Goal: Task Accomplishment & Management: Manage account settings

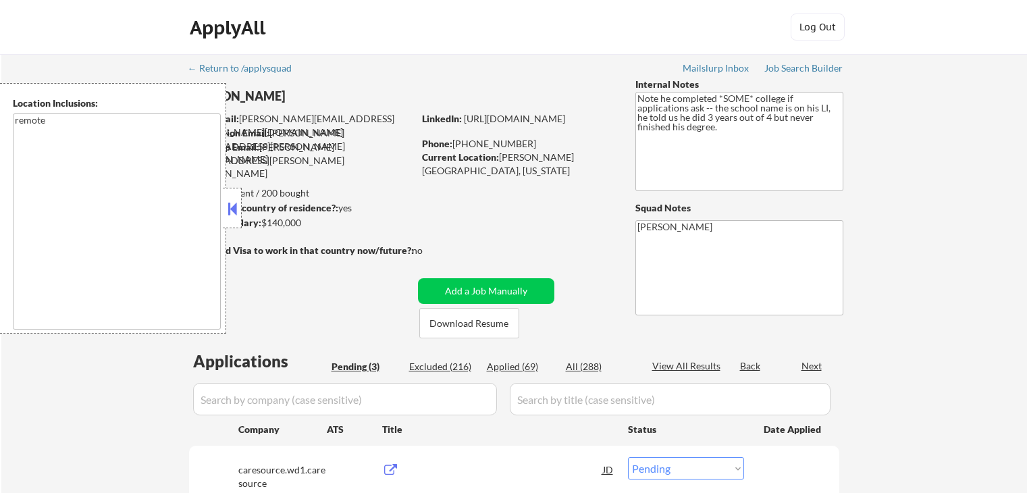
select select ""pending""
click at [230, 213] on button at bounding box center [232, 208] width 15 height 20
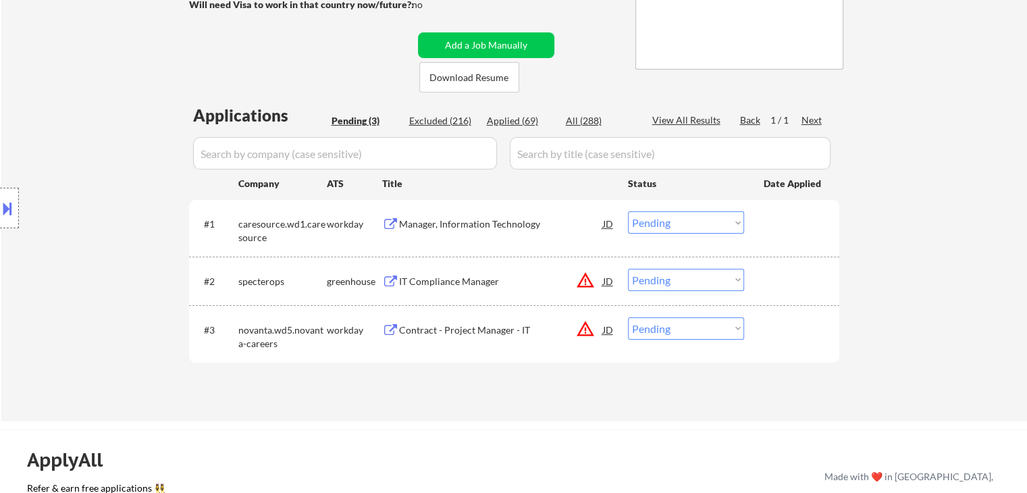
scroll to position [270, 0]
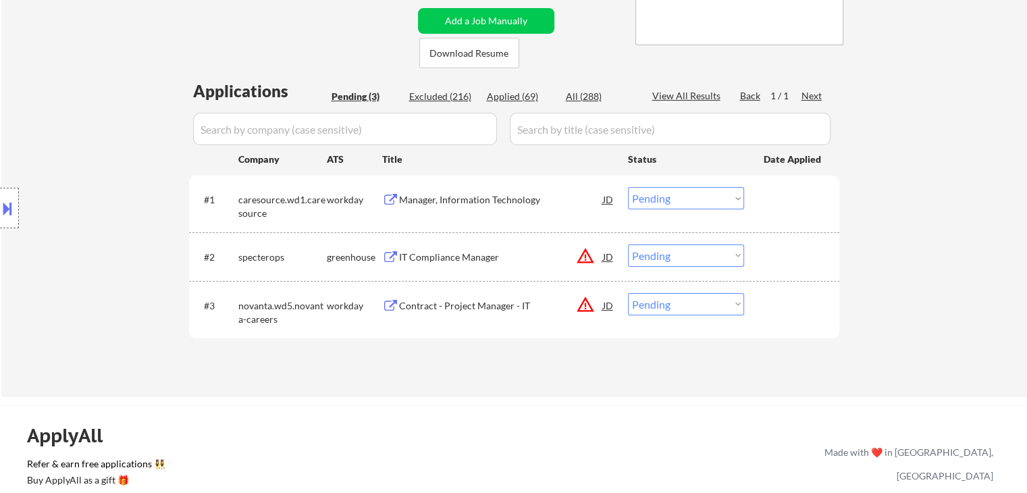
click at [462, 257] on div "IT Compliance Manager" at bounding box center [501, 257] width 204 height 14
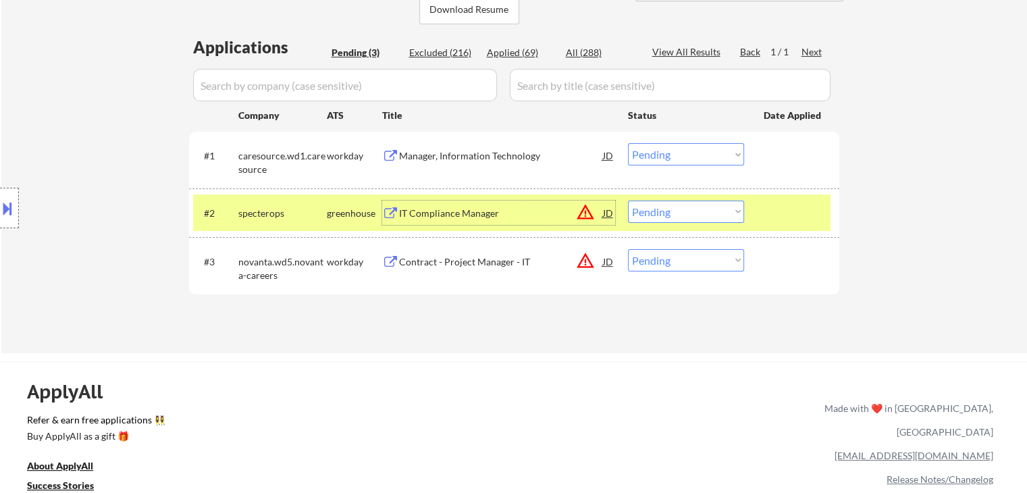
scroll to position [338, 0]
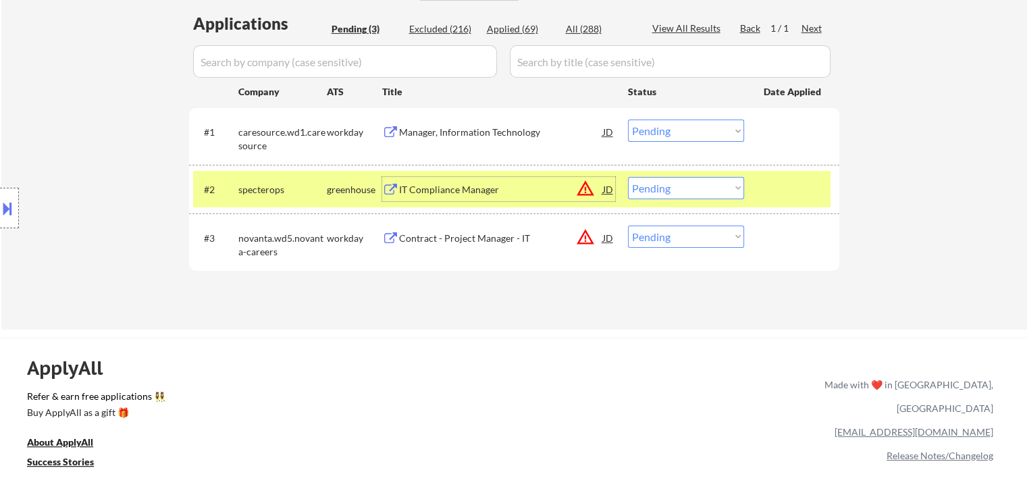
click at [671, 200] on div "#2 specterops greenhouse IT Compliance Manager JD warning_amber Choose an optio…" at bounding box center [511, 189] width 637 height 36
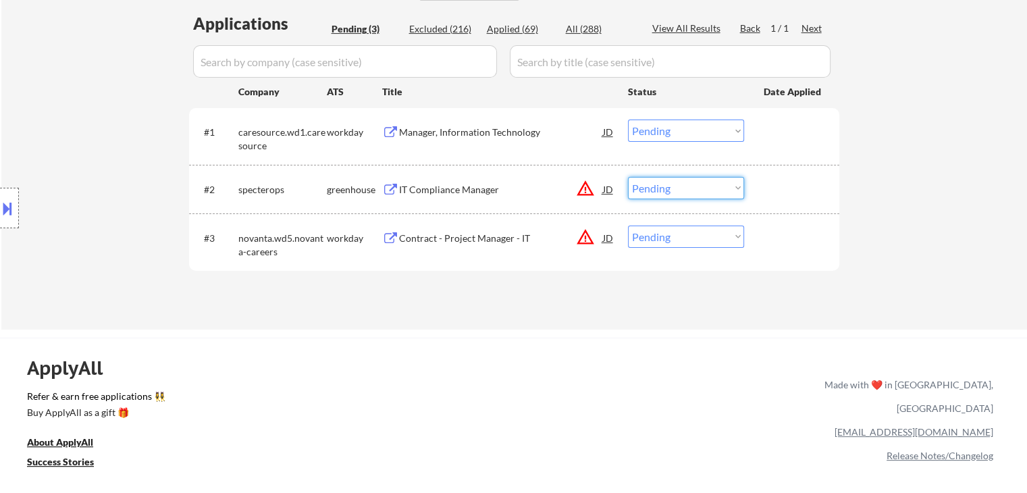
click at [680, 196] on select "Choose an option... Pending Applied Excluded (Questions) Excluded (Expired) Exc…" at bounding box center [686, 188] width 116 height 22
click at [628, 177] on select "Choose an option... Pending Applied Excluded (Questions) Excluded (Expired) Exc…" at bounding box center [686, 188] width 116 height 22
select select ""pending""
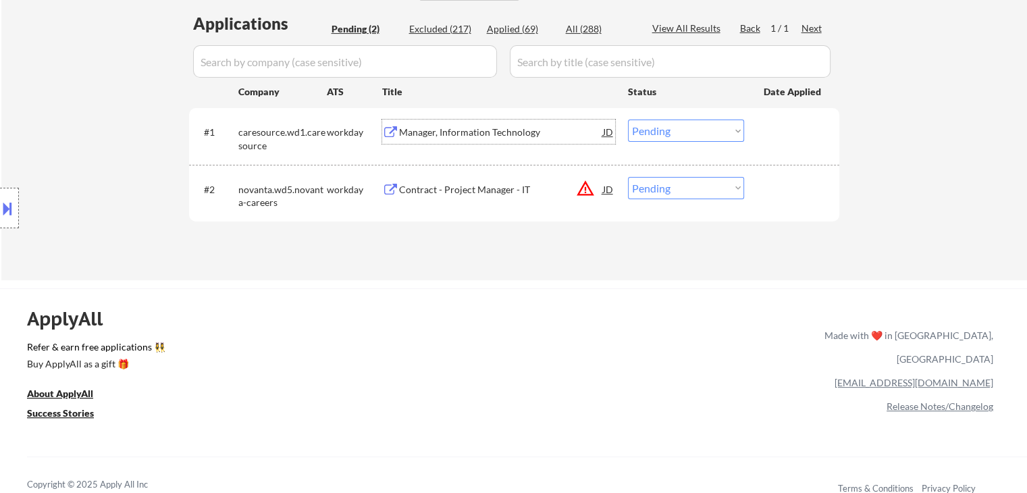
click at [476, 131] on div "Manager, Information Technology" at bounding box center [501, 133] width 204 height 14
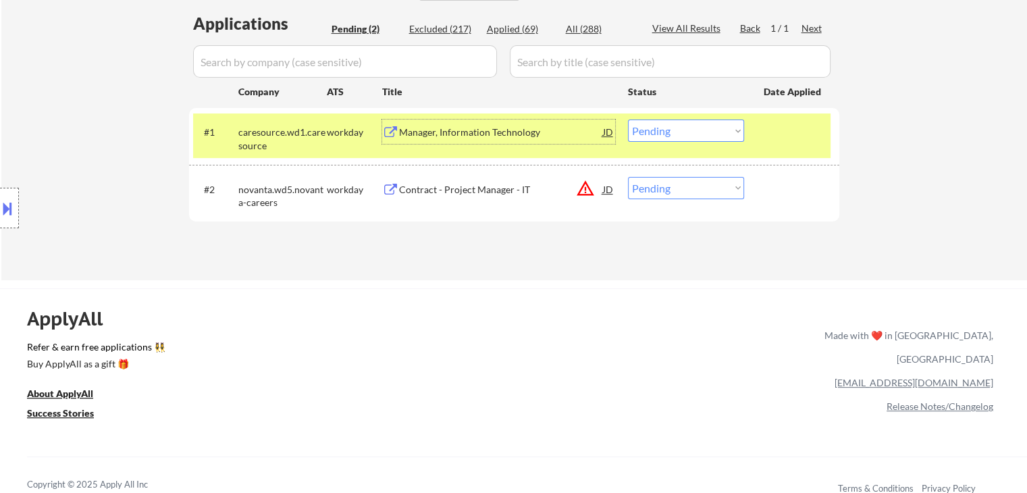
click at [458, 131] on div "Manager, Information Technology" at bounding box center [501, 133] width 204 height 14
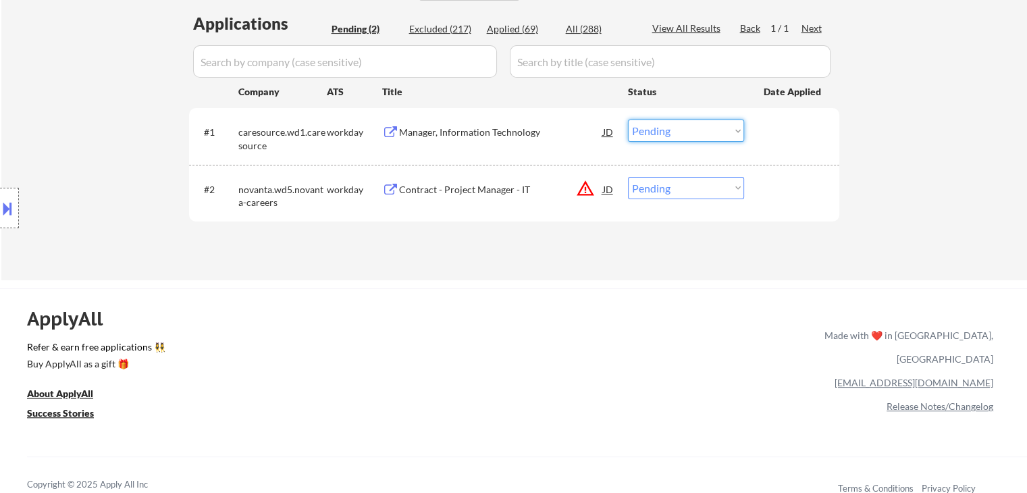
click at [644, 134] on select "Choose an option... Pending Applied Excluded (Questions) Excluded (Expired) Exc…" at bounding box center [686, 130] width 116 height 22
click at [628, 119] on select "Choose an option... Pending Applied Excluded (Questions) Excluded (Expired) Exc…" at bounding box center [686, 130] width 116 height 22
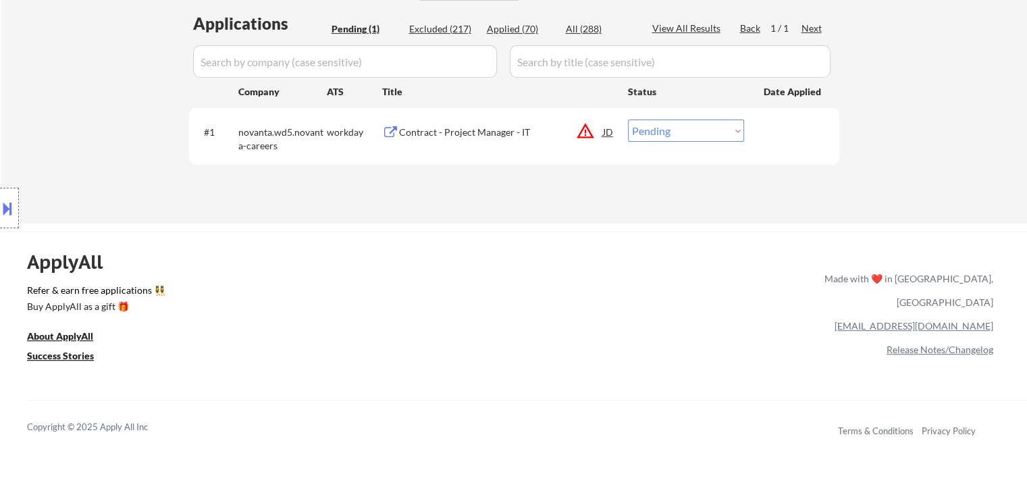
click at [433, 132] on div "Contract - Project Manager - IT" at bounding box center [501, 133] width 204 height 14
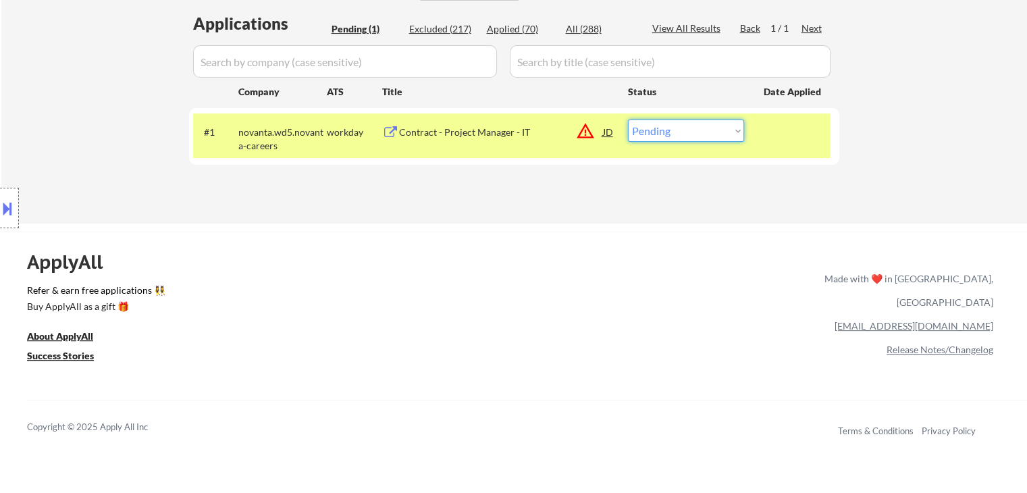
click at [635, 132] on select "Choose an option... Pending Applied Excluded (Questions) Excluded (Expired) Exc…" at bounding box center [686, 130] width 116 height 22
click at [628, 119] on select "Choose an option... Pending Applied Excluded (Questions) Excluded (Expired) Exc…" at bounding box center [686, 130] width 116 height 22
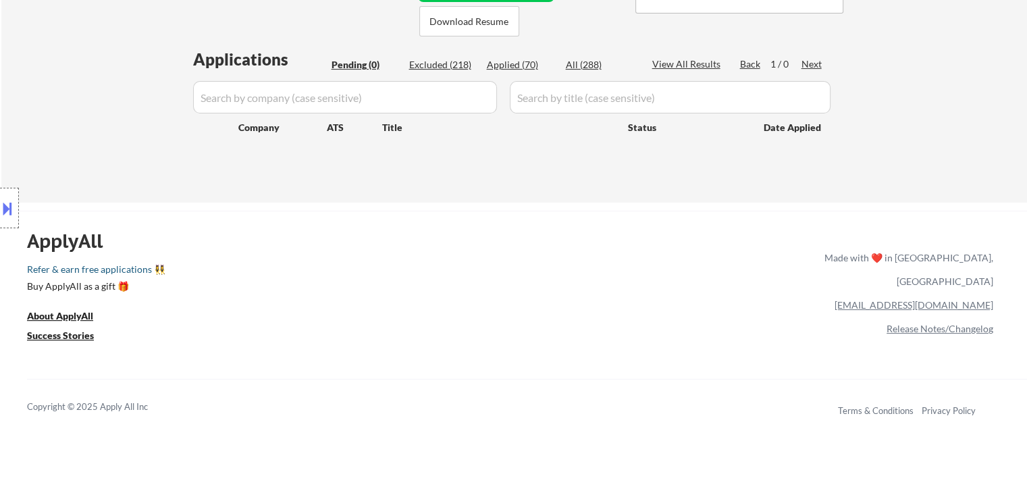
scroll to position [270, 0]
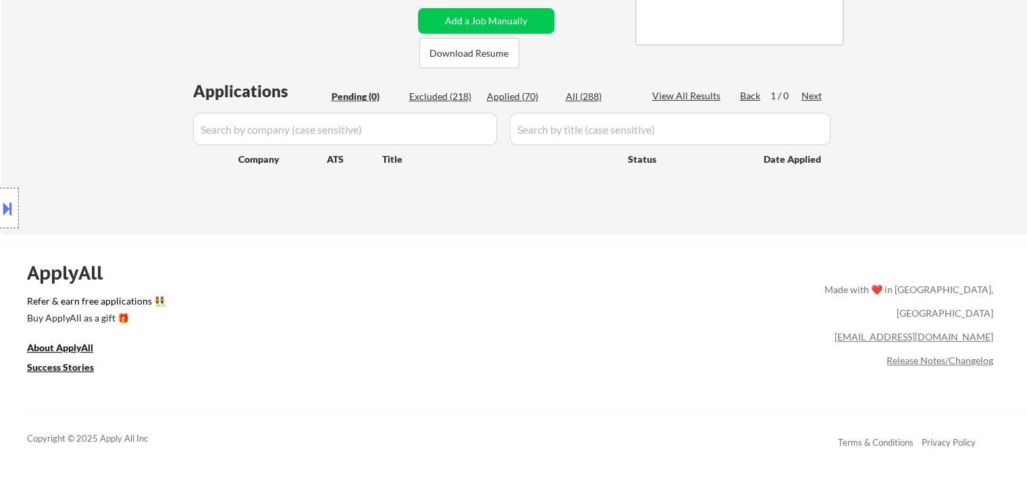
drag, startPoint x: 507, startPoint y: 99, endPoint x: 338, endPoint y: 120, distance: 170.8
click at [507, 99] on div "Applied (70)" at bounding box center [521, 97] width 68 height 14
select select ""applied""
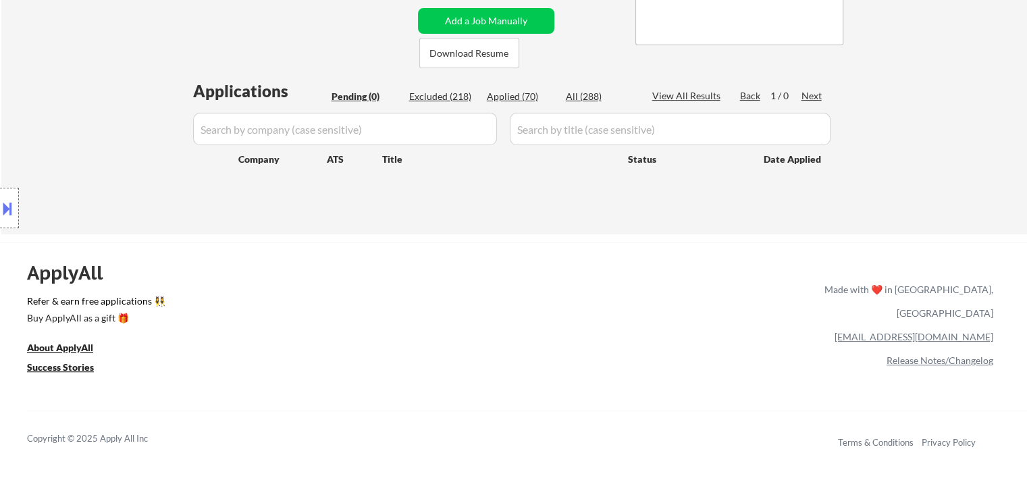
select select ""applied""
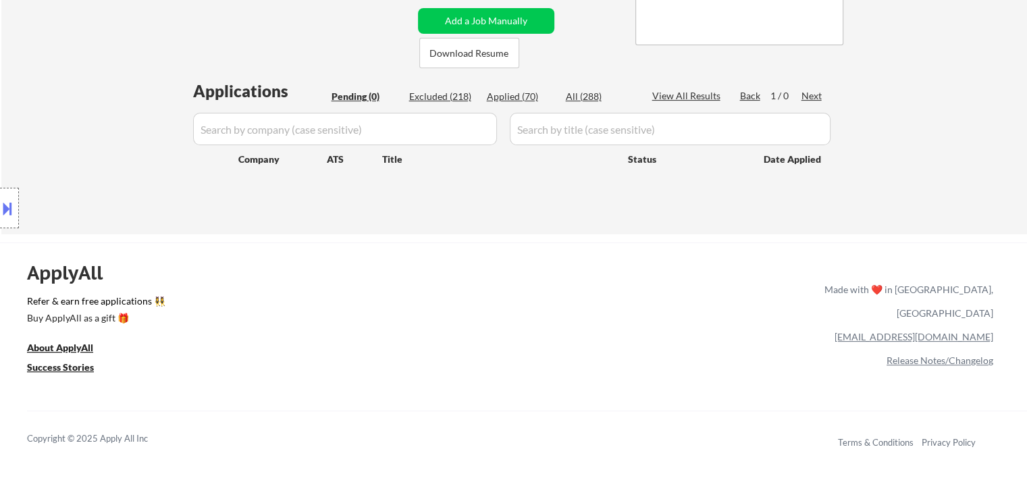
select select ""applied""
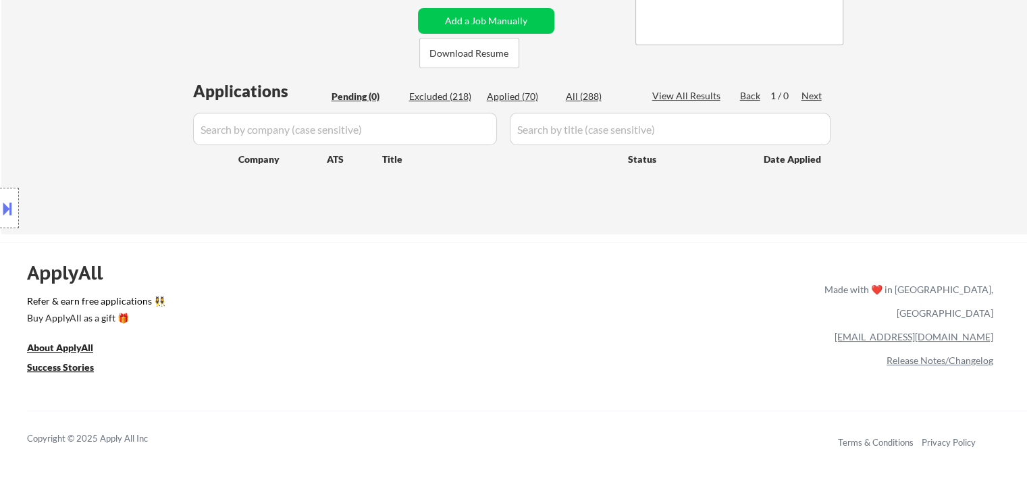
select select ""applied""
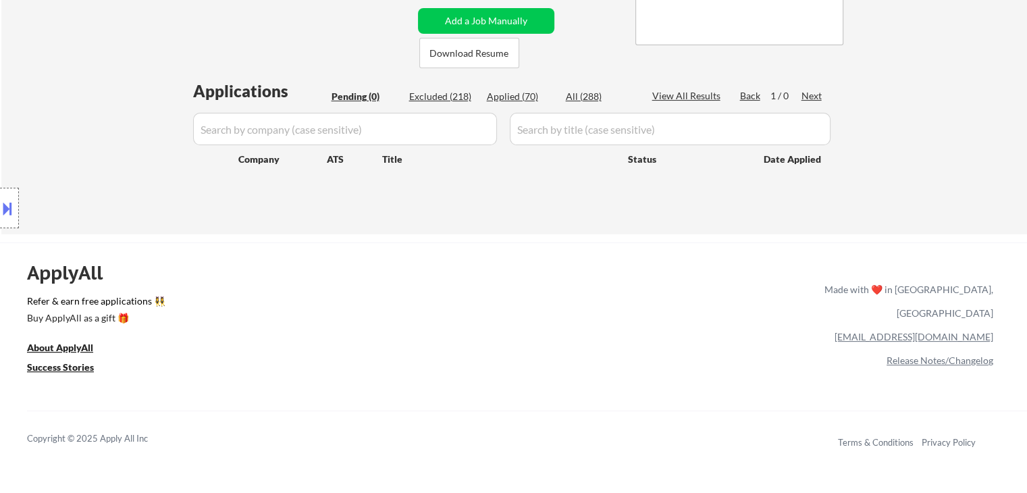
select select ""applied""
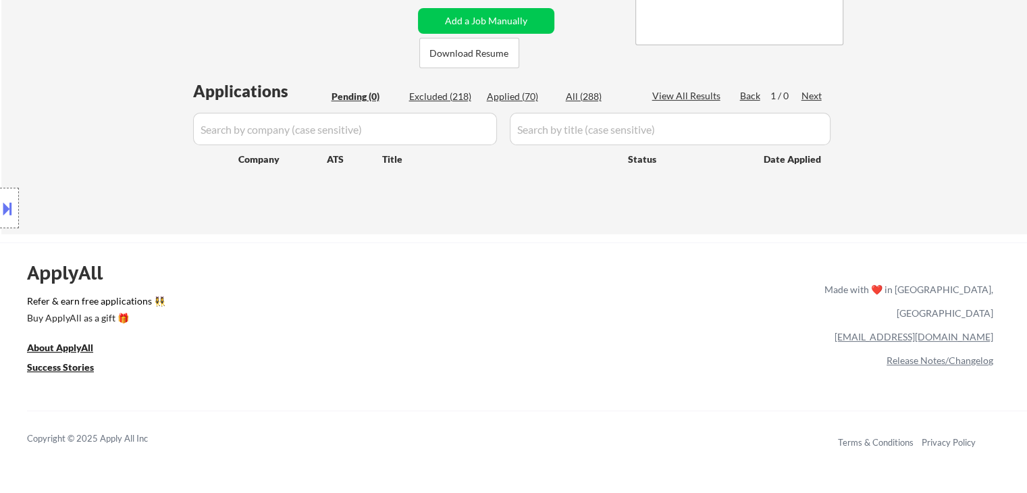
select select ""applied""
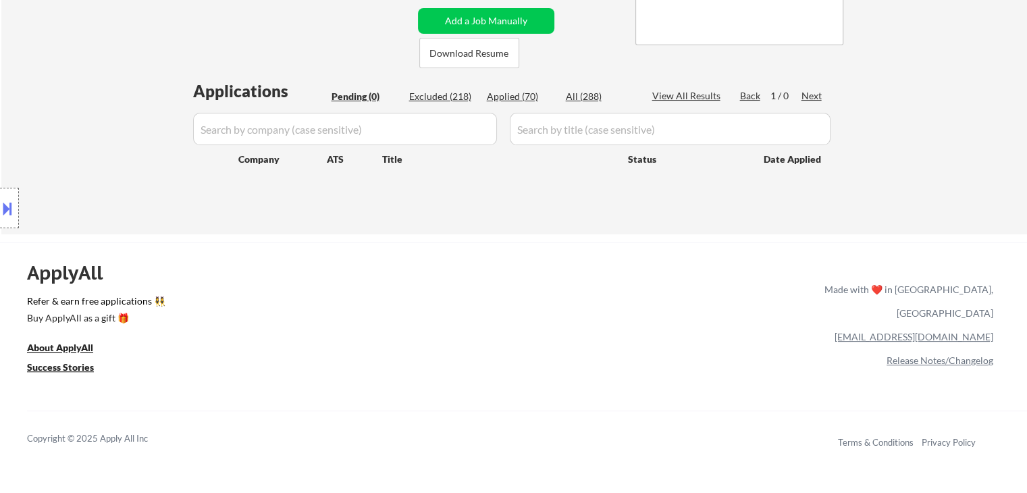
select select ""applied""
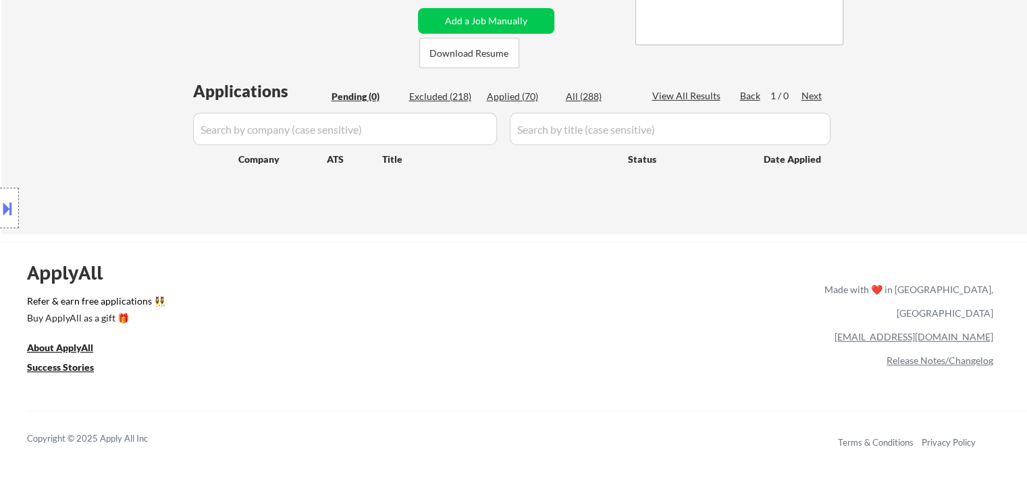
select select ""applied""
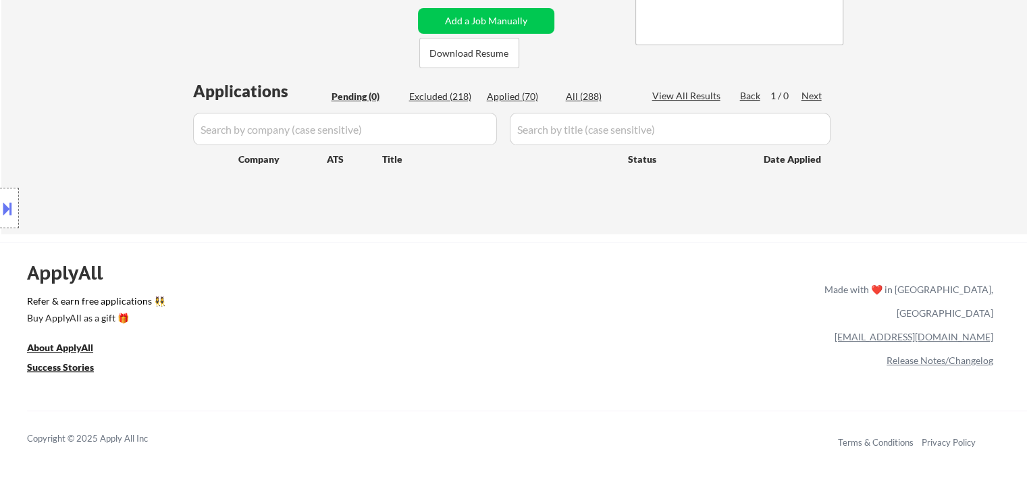
select select ""applied""
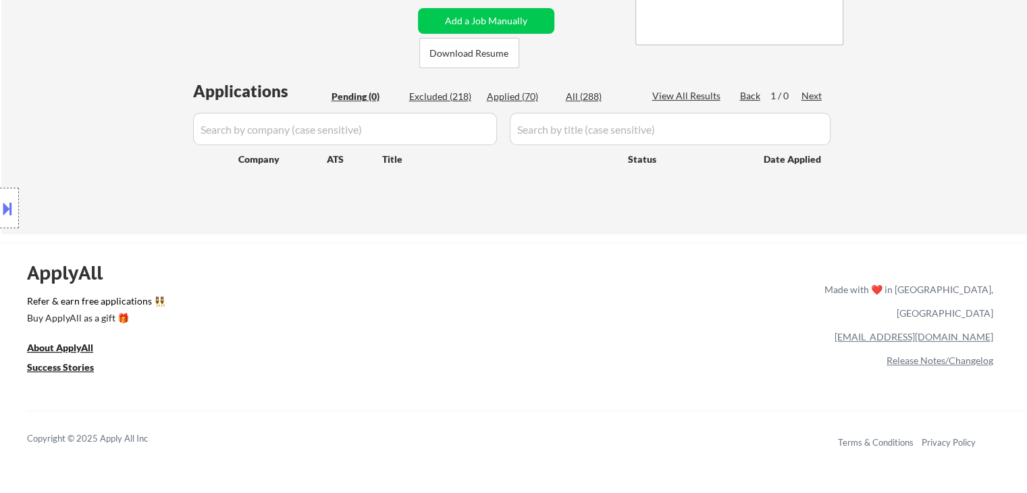
select select ""applied""
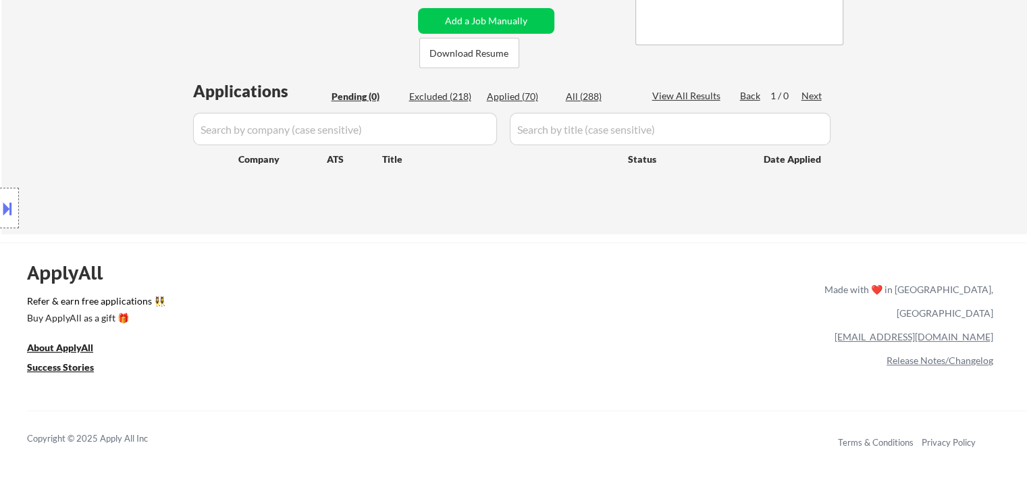
select select ""applied""
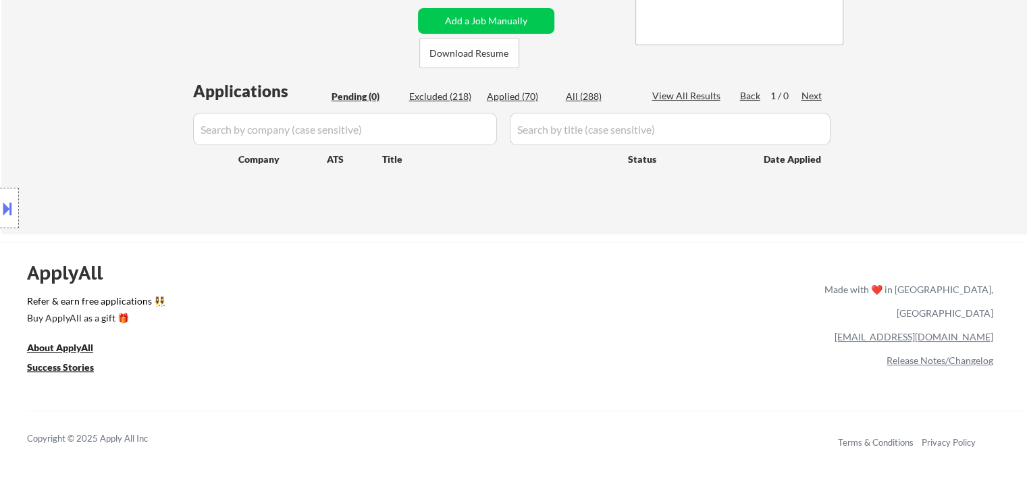
select select ""applied""
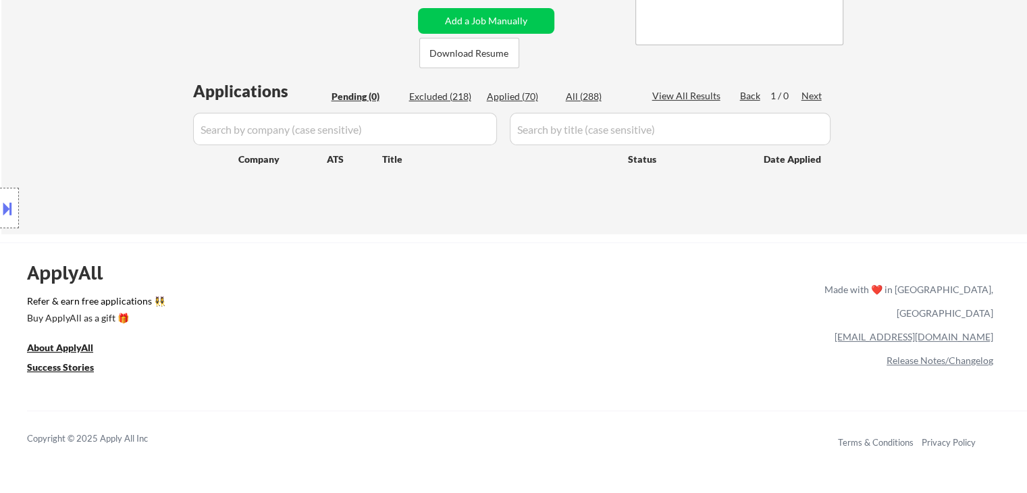
select select ""applied""
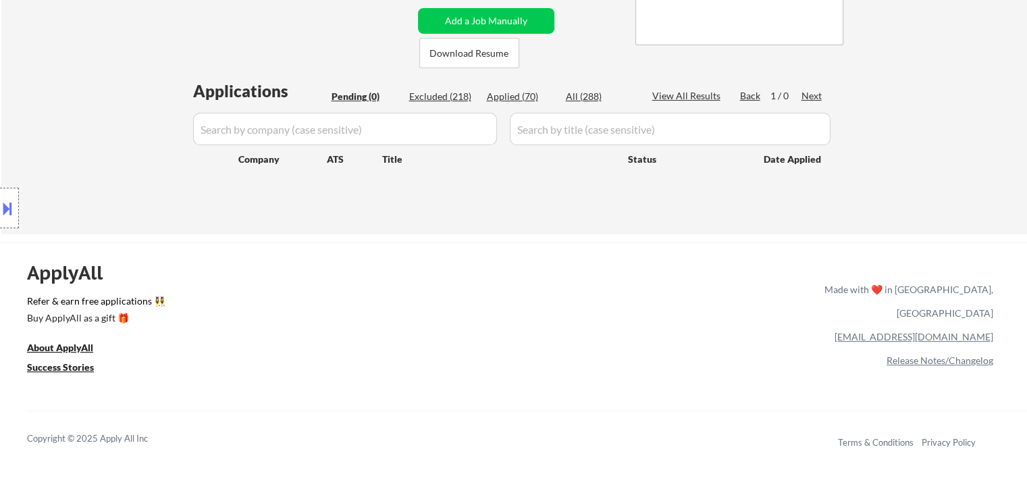
select select ""applied""
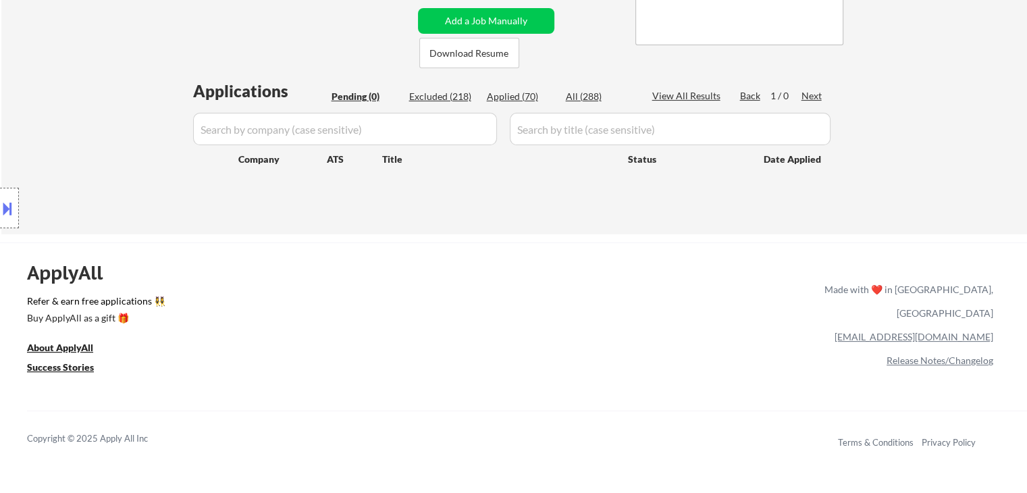
select select ""applied""
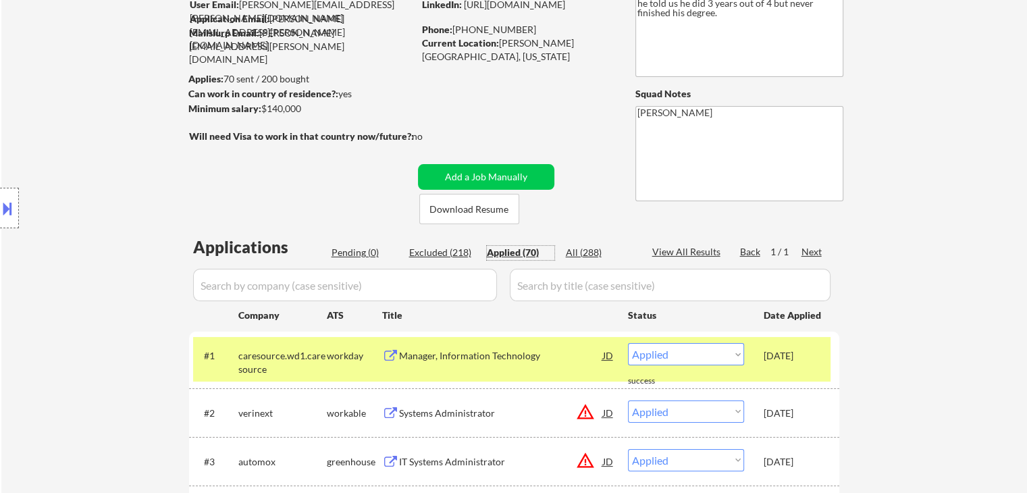
scroll to position [135, 0]
